Goal: Task Accomplishment & Management: Use online tool/utility

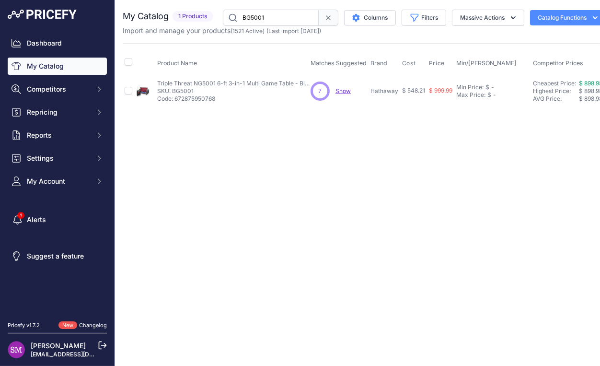
click at [340, 94] on p "Show Discovering..." at bounding box center [343, 91] width 15 height 8
click at [343, 92] on span "Show" at bounding box center [343, 90] width 15 height 7
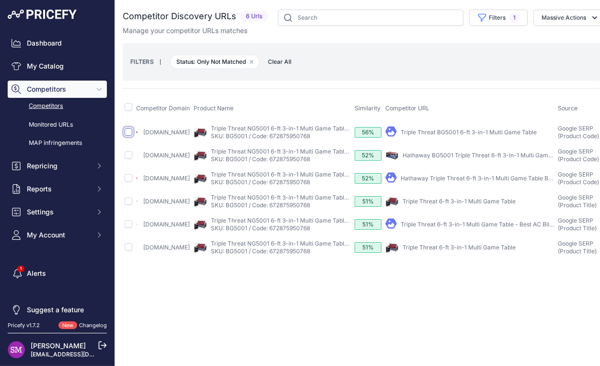
click at [129, 132] on input "checkbox" at bounding box center [129, 132] width 8 height 8
checkbox input "true"
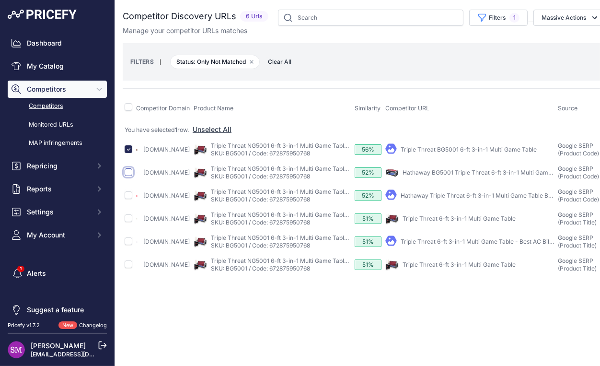
click at [130, 176] on input "checkbox" at bounding box center [129, 172] width 8 height 8
checkbox input "true"
click at [129, 222] on input "checkbox" at bounding box center [129, 218] width 8 height 8
checkbox input "true"
click at [129, 268] on input "checkbox" at bounding box center [129, 264] width 8 height 8
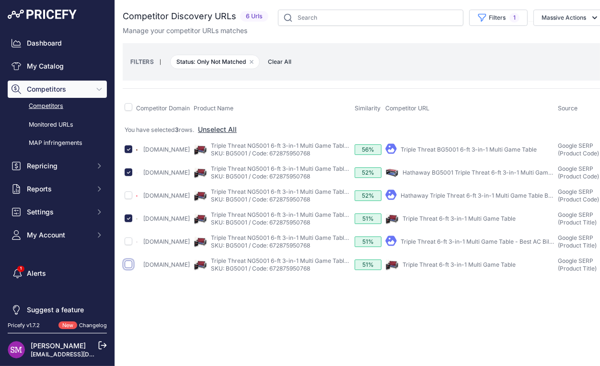
checkbox input "true"
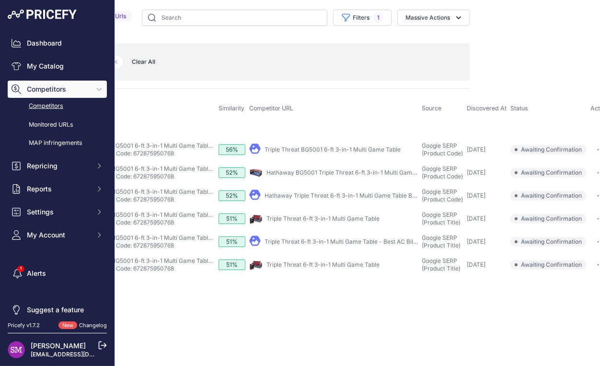
scroll to position [0, 190]
click at [398, 14] on button "Massive Actions" at bounding box center [434, 18] width 72 height 16
click at [401, 38] on span "Confirm Match" at bounding box center [424, 40] width 47 height 8
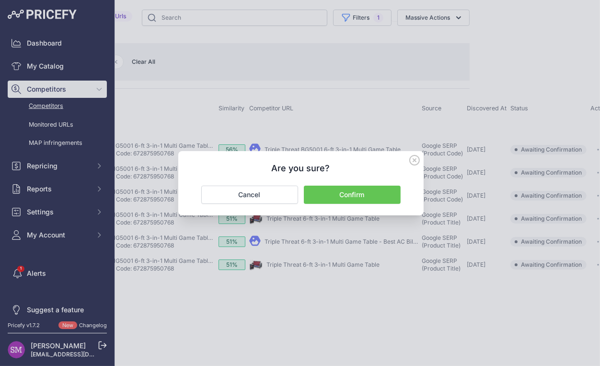
click at [352, 188] on button "Confirm" at bounding box center [352, 195] width 97 height 18
